Goal: Transaction & Acquisition: Register for event/course

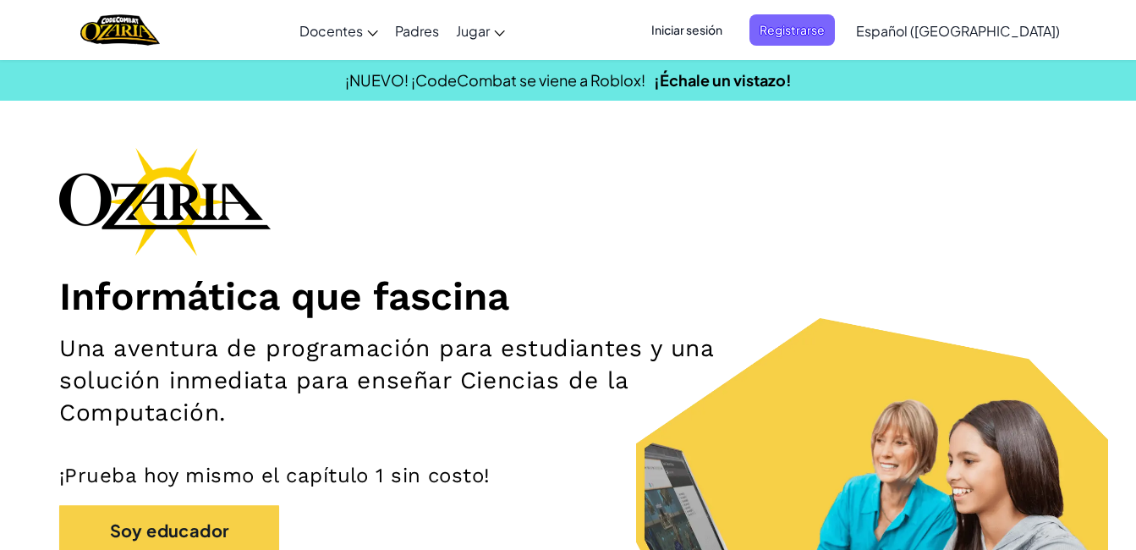
click at [732, 25] on span "Iniciar sesión" at bounding box center [686, 29] width 91 height 31
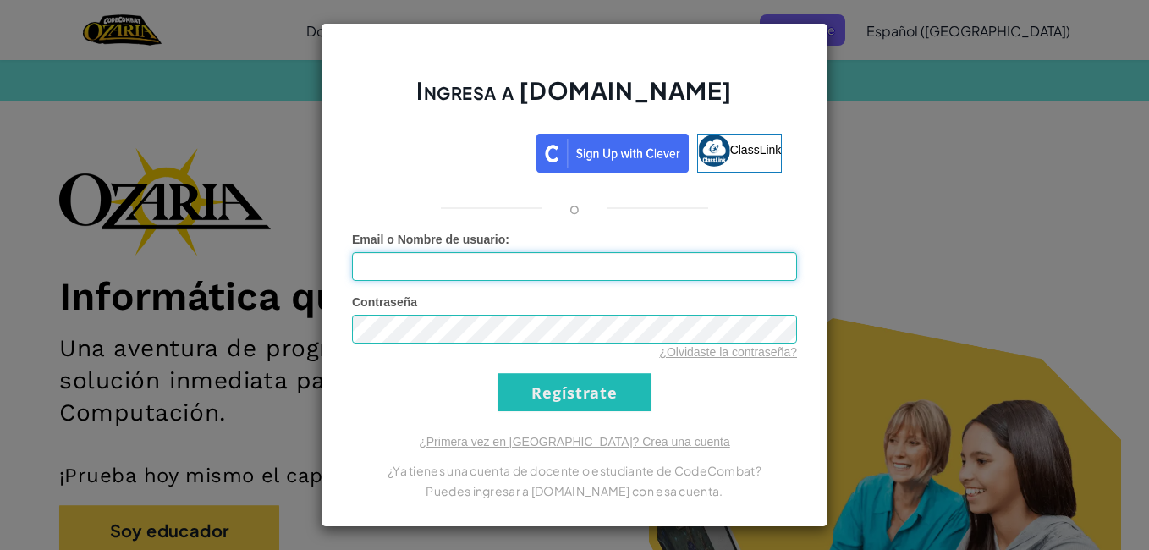
click at [483, 265] on input "Email o Nombre de usuario :" at bounding box center [574, 266] width 445 height 29
type input "[EMAIL_ADDRESS][DOMAIN_NAME]"
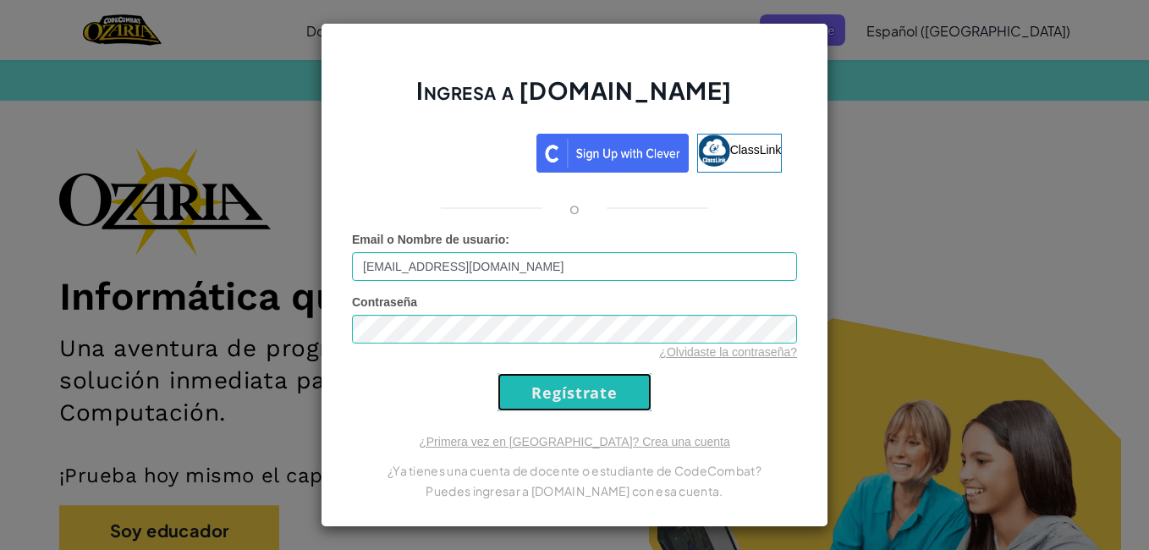
click at [572, 398] on input "Regístrate" at bounding box center [574, 392] width 154 height 38
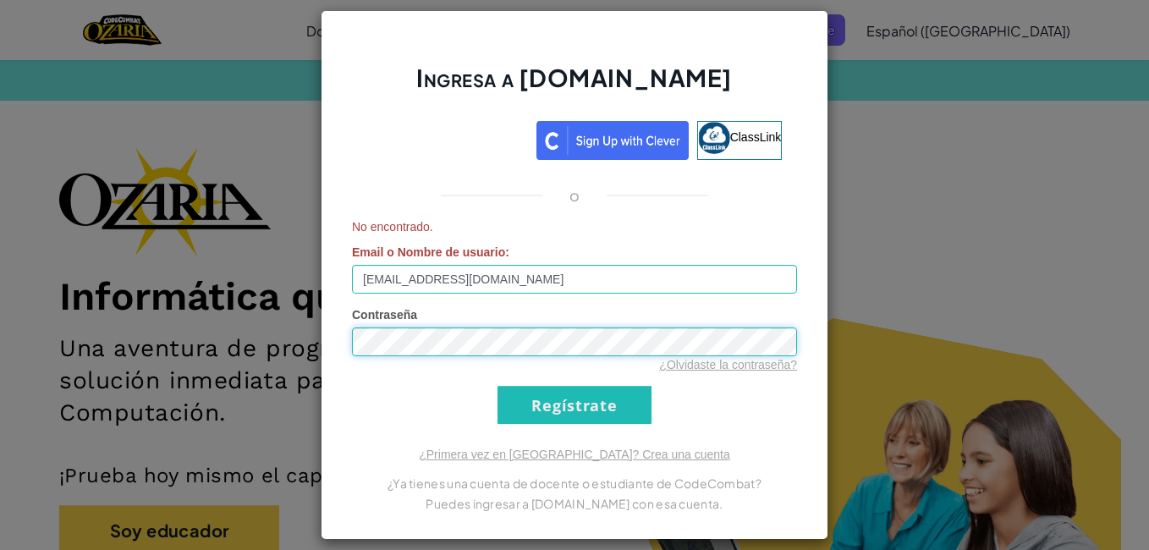
click at [497, 386] on input "Regístrate" at bounding box center [574, 405] width 154 height 38
click at [595, 293] on input "[EMAIL_ADDRESS][DOMAIN_NAME]" at bounding box center [574, 279] width 445 height 29
click at [576, 405] on input "Regístrate" at bounding box center [574, 405] width 154 height 38
click at [576, 403] on input "Regístrate" at bounding box center [574, 405] width 154 height 38
click at [144, 167] on div "Ingresa a [DOMAIN_NAME] ClassLink o No encontrado. Email o Nombre de usuario : …" at bounding box center [574, 275] width 1149 height 550
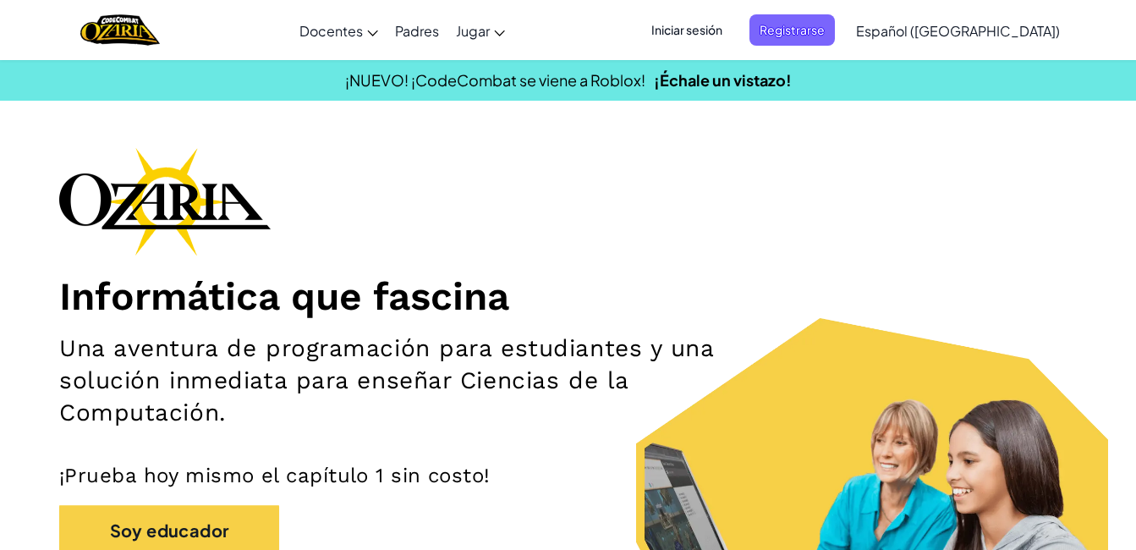
click at [649, 276] on h1 "Informática que fascina" at bounding box center [567, 295] width 1017 height 47
click at [732, 34] on span "Iniciar sesión" at bounding box center [686, 29] width 91 height 31
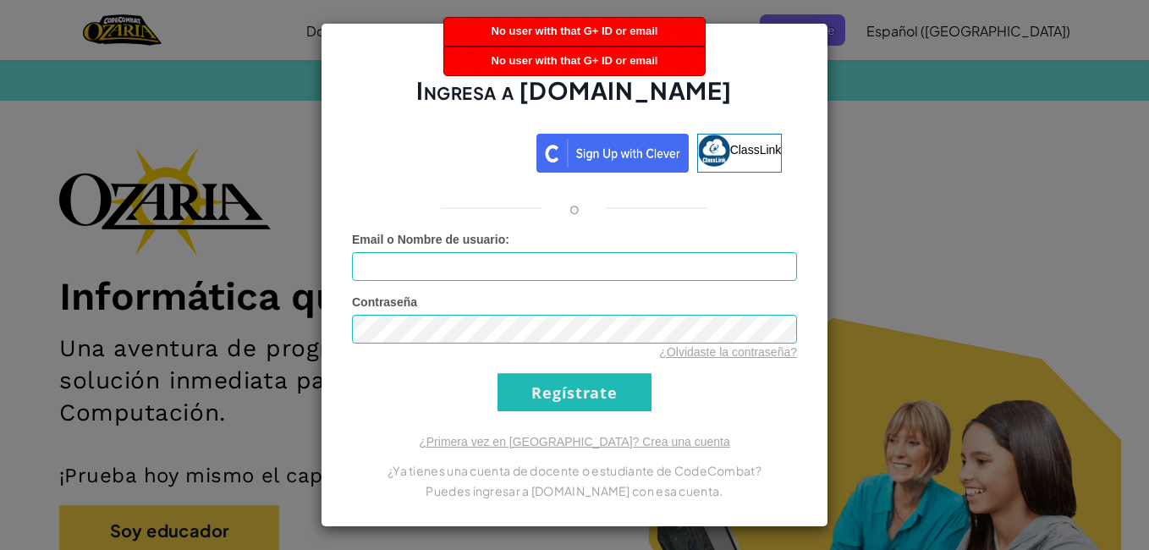
click at [905, 394] on div "Ingresa a [DOMAIN_NAME] ClassLink o Error desconocido. Email o Nombre de usuari…" at bounding box center [574, 275] width 1149 height 550
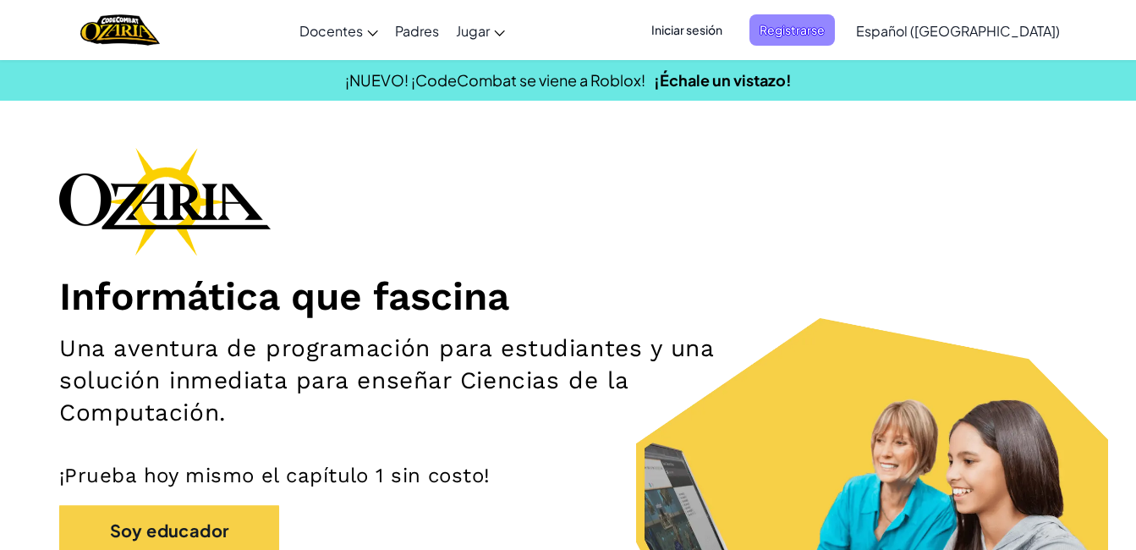
click at [811, 30] on span "Registrarse" at bounding box center [791, 29] width 85 height 31
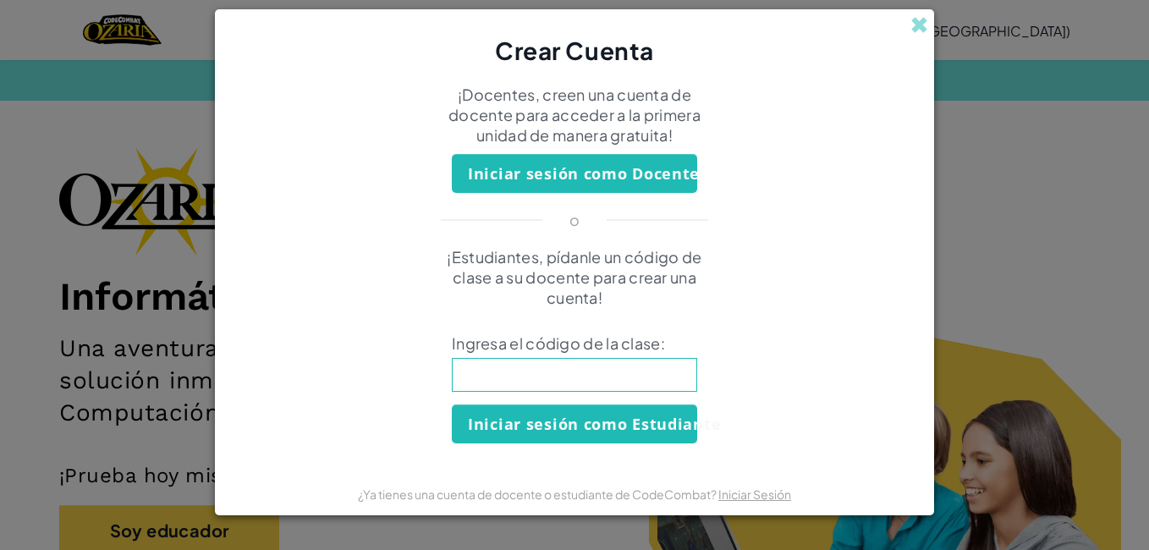
click at [595, 371] on input at bounding box center [574, 375] width 245 height 34
type input "jellyFaceName"
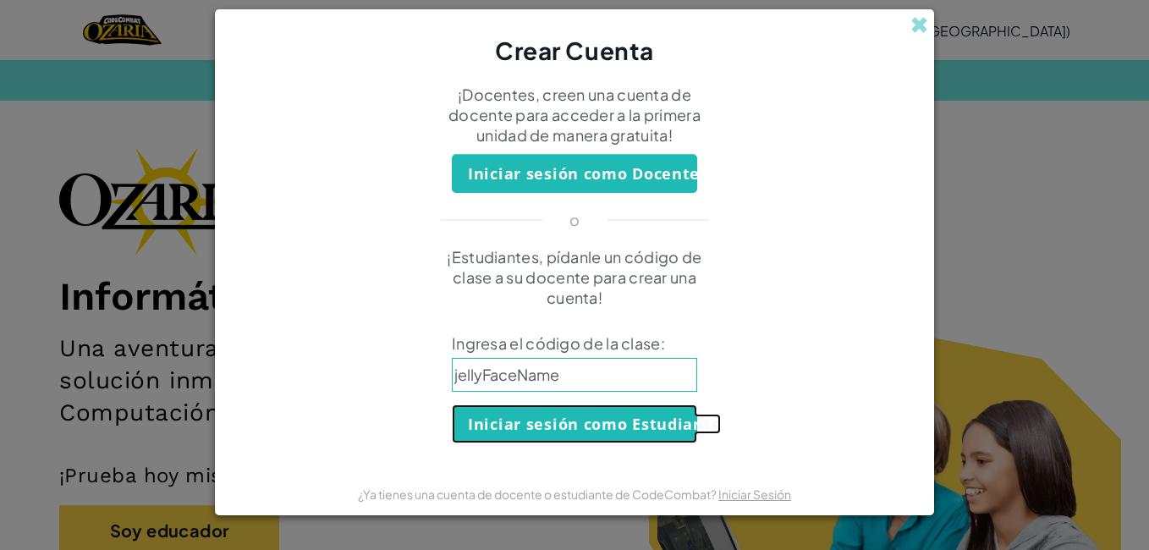
click at [576, 441] on button "Iniciar sesión como Estudiante" at bounding box center [574, 423] width 245 height 39
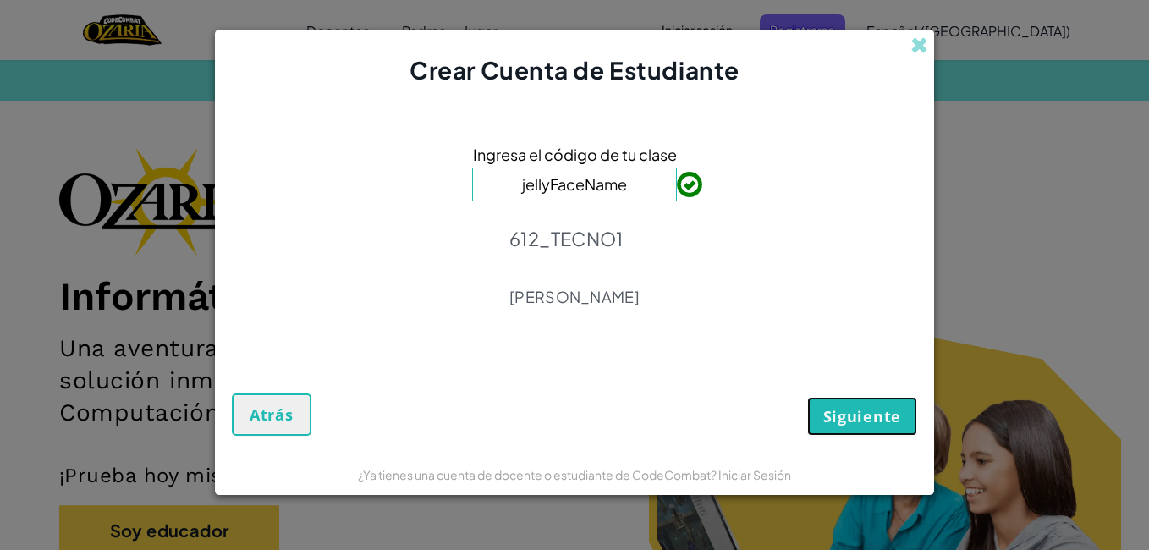
click at [869, 414] on span "Siguiente" at bounding box center [862, 416] width 78 height 20
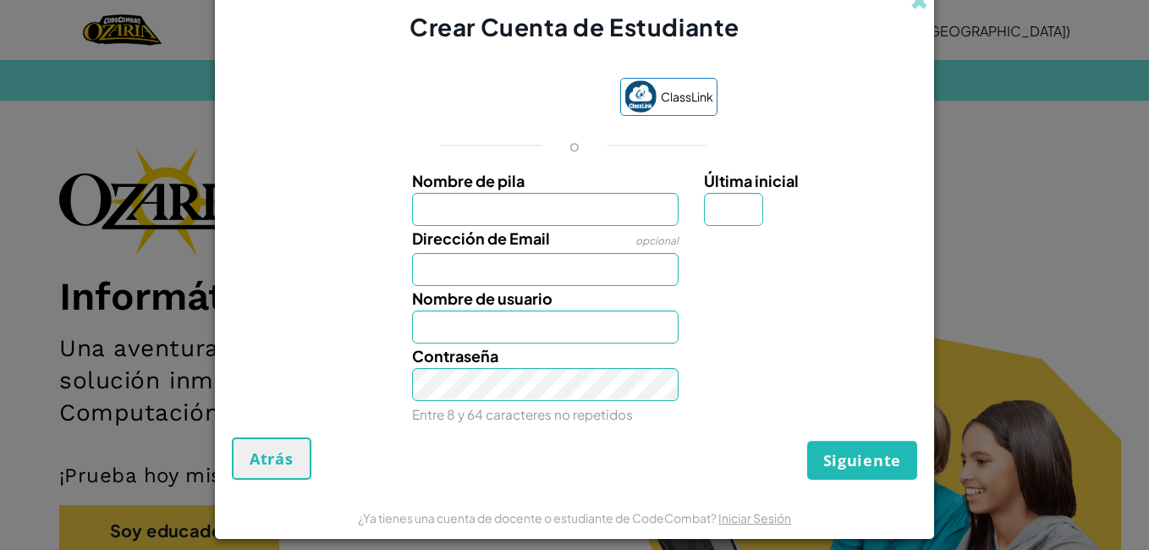
click at [549, 228] on div "Dirección de Email opcional" at bounding box center [545, 256] width 293 height 60
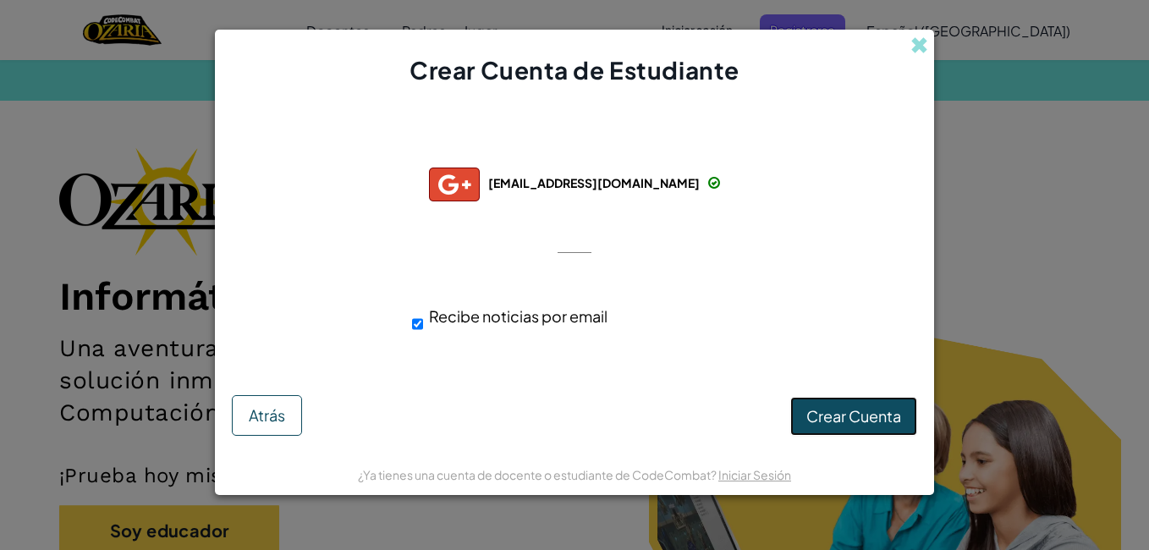
click at [845, 418] on span "Crear Cuenta" at bounding box center [853, 415] width 95 height 19
click at [951, 298] on div "Crear Cuenta de Estudiante Conectado exitosamente con: [EMAIL_ADDRESS][DOMAIN_N…" at bounding box center [574, 275] width 1149 height 550
click at [921, 45] on span at bounding box center [919, 45] width 18 height 18
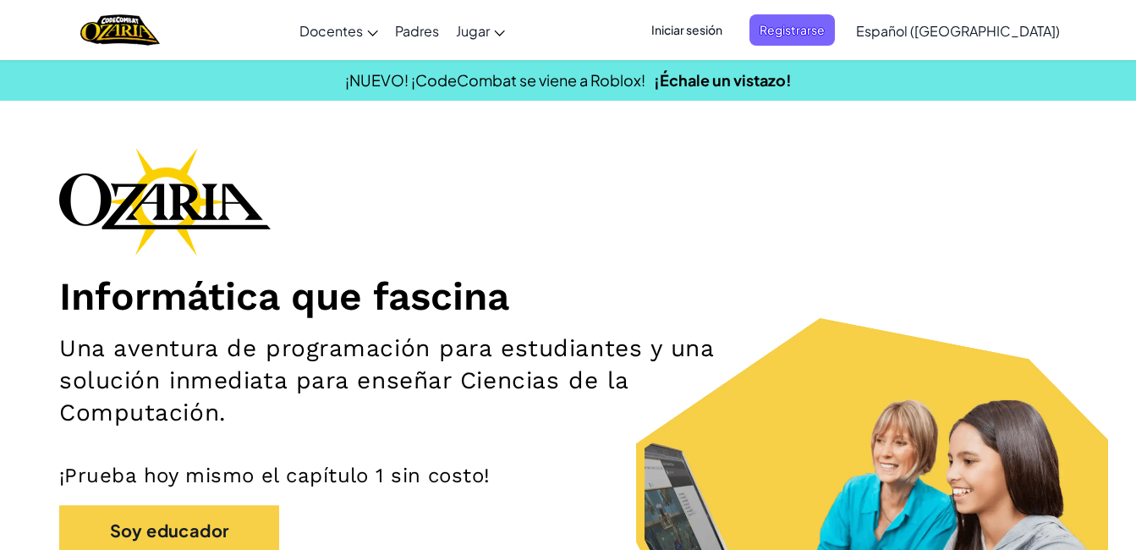
click at [729, 27] on span "Iniciar sesión" at bounding box center [686, 29] width 91 height 31
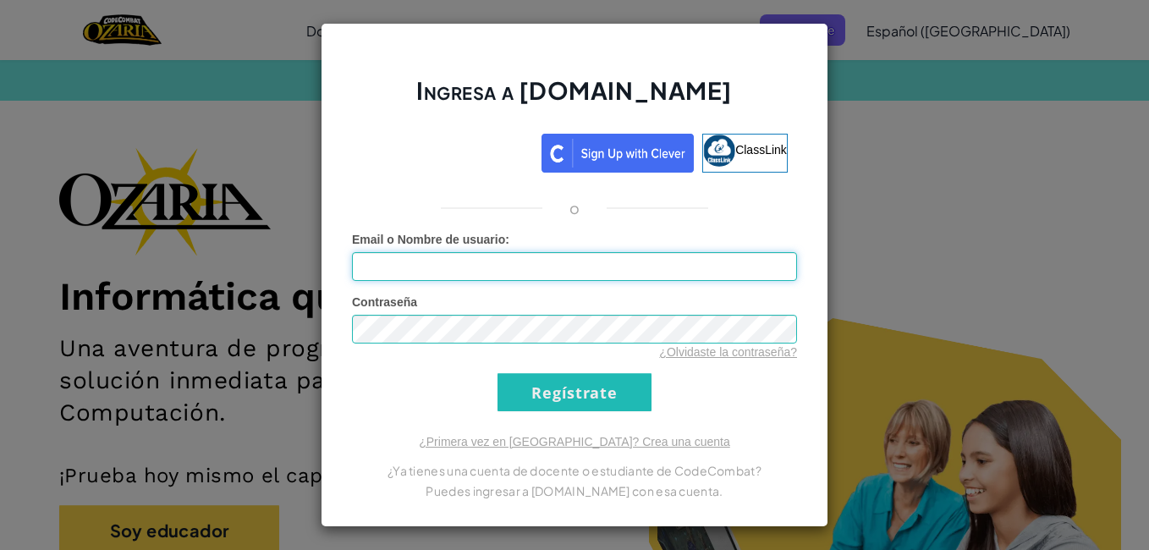
click at [485, 271] on input "Email o Nombre de usuario :" at bounding box center [574, 266] width 445 height 29
type input "[EMAIL_ADDRESS][DOMAIN_NAME]"
click at [454, 346] on div "¿Olvidaste la contraseña?" at bounding box center [574, 351] width 445 height 17
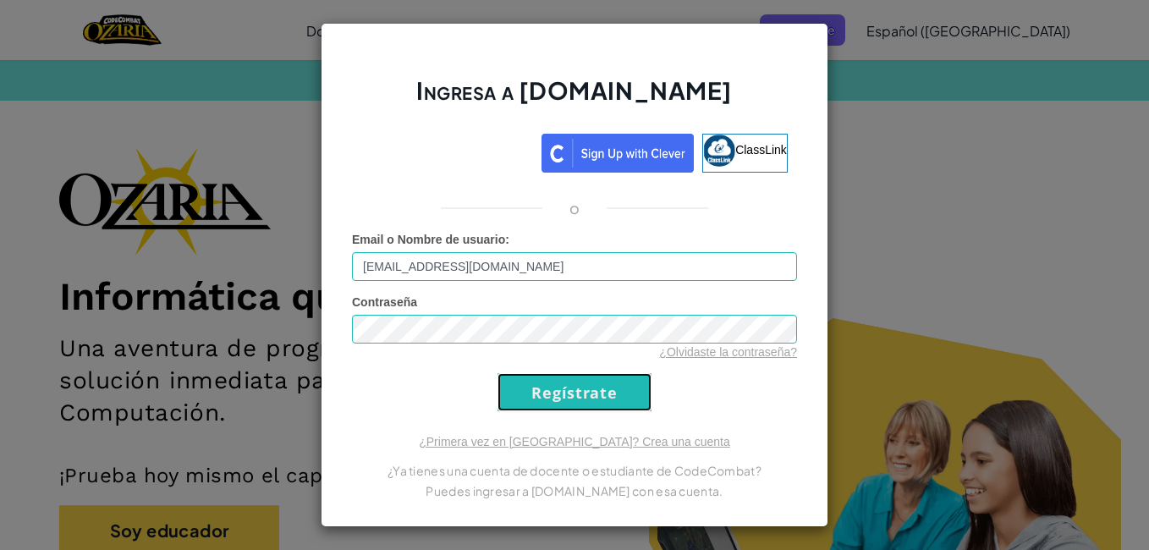
click at [624, 383] on input "Regístrate" at bounding box center [574, 392] width 154 height 38
